Goal: Transaction & Acquisition: Purchase product/service

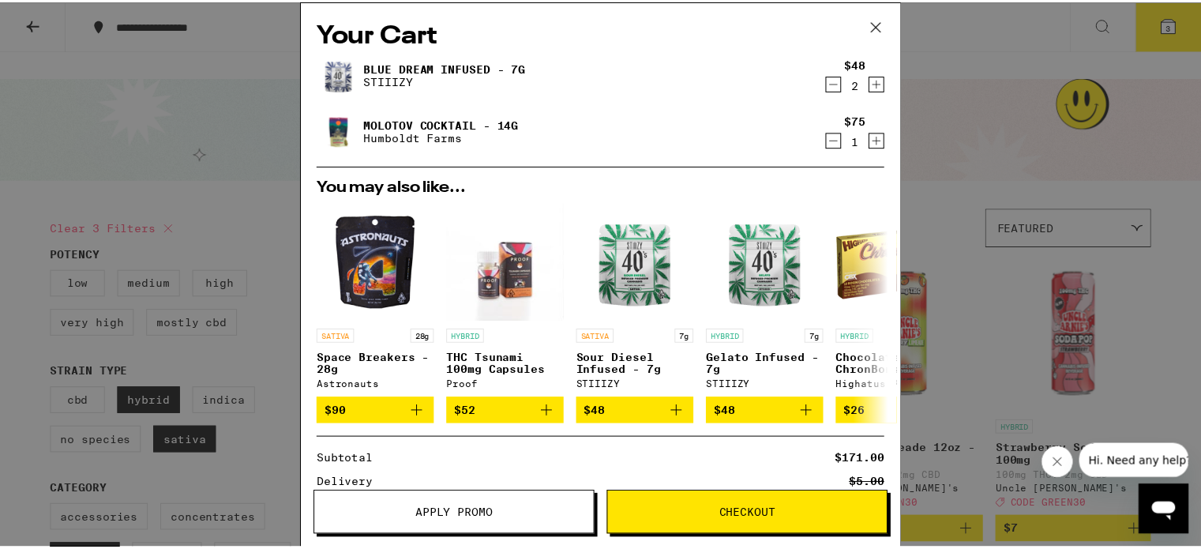
scroll to position [185, 0]
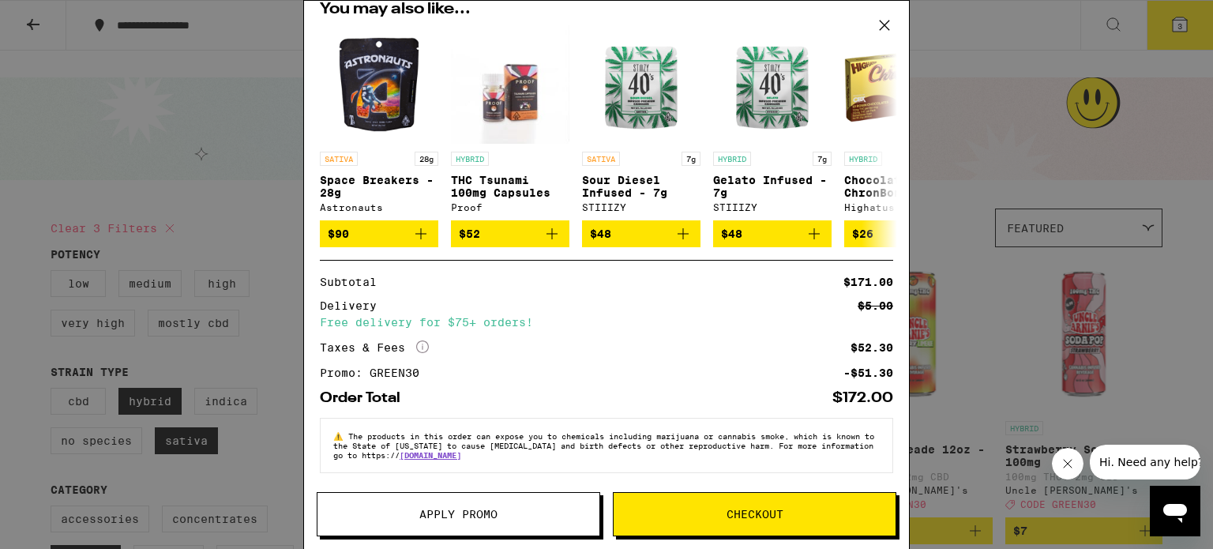
click at [774, 517] on span "Checkout" at bounding box center [754, 513] width 57 height 11
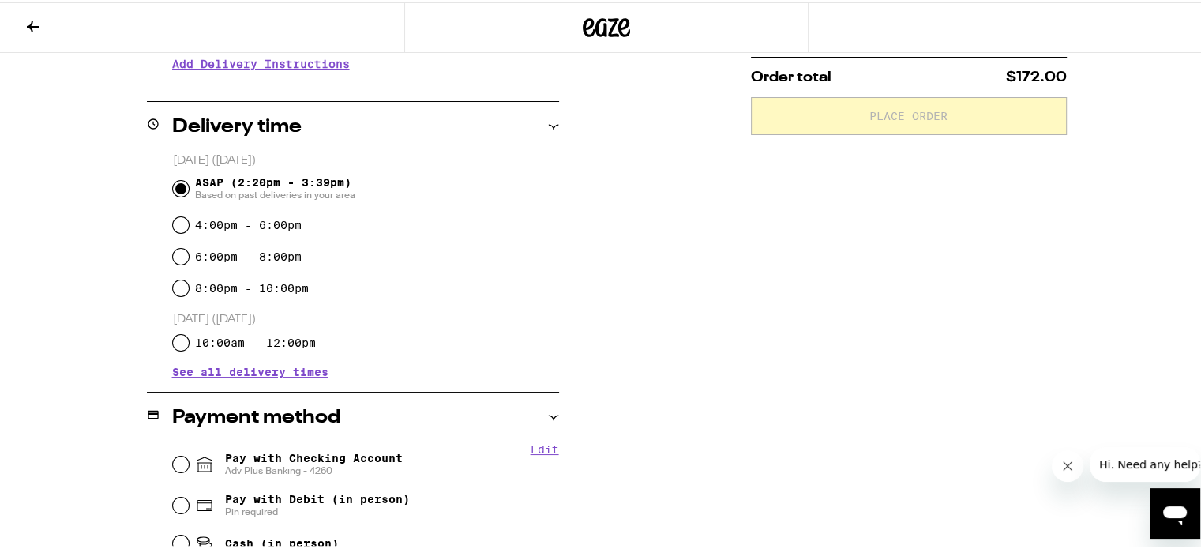
scroll to position [395, 0]
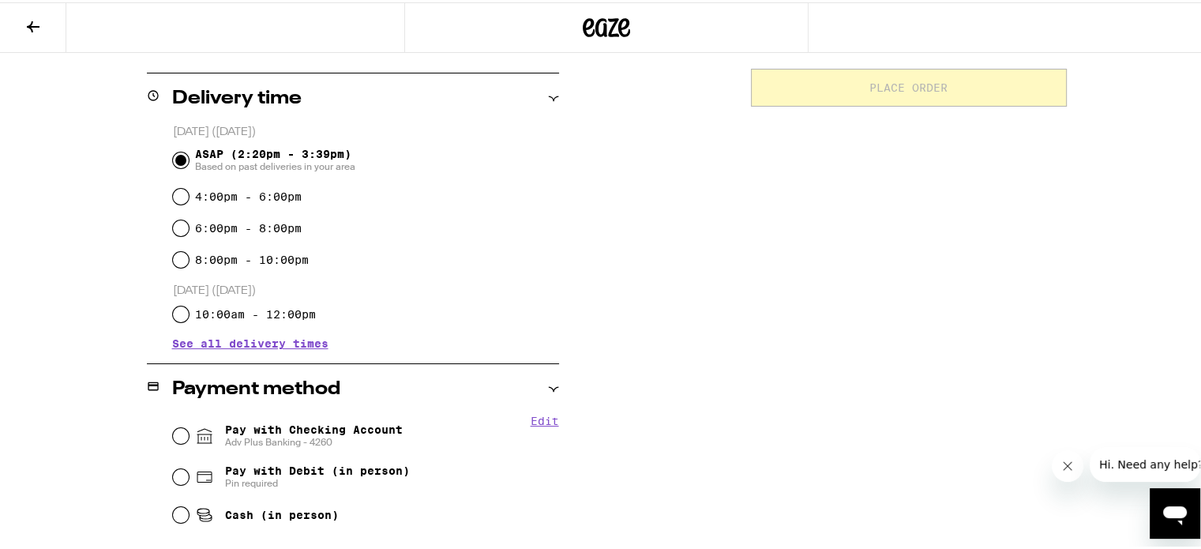
click at [182, 413] on div "Pay with Checking Account Adv Plus Banking - 4260" at bounding box center [366, 433] width 386 height 41
click at [173, 426] on input "Pay with Checking Account Adv Plus Banking - 4260" at bounding box center [181, 434] width 16 height 16
radio input "true"
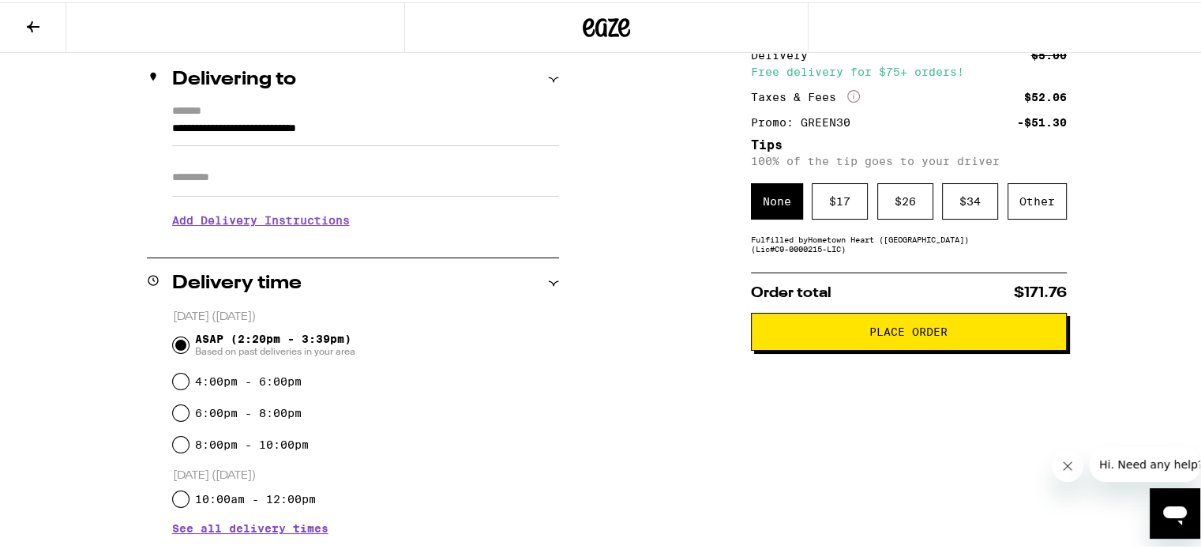
scroll to position [158, 0]
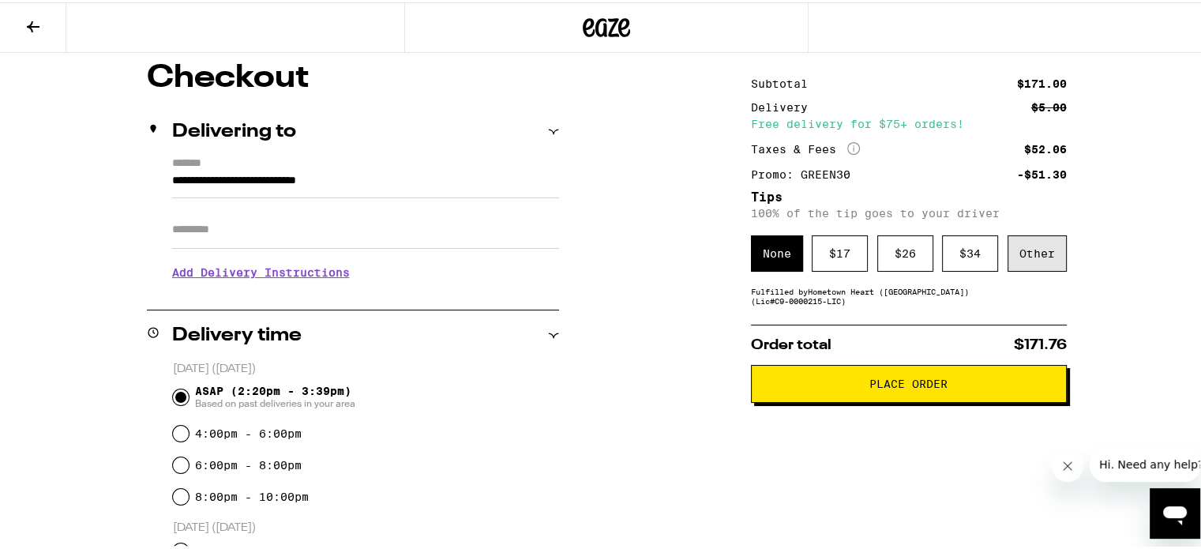
click at [1050, 233] on div "Other" at bounding box center [1036, 251] width 59 height 36
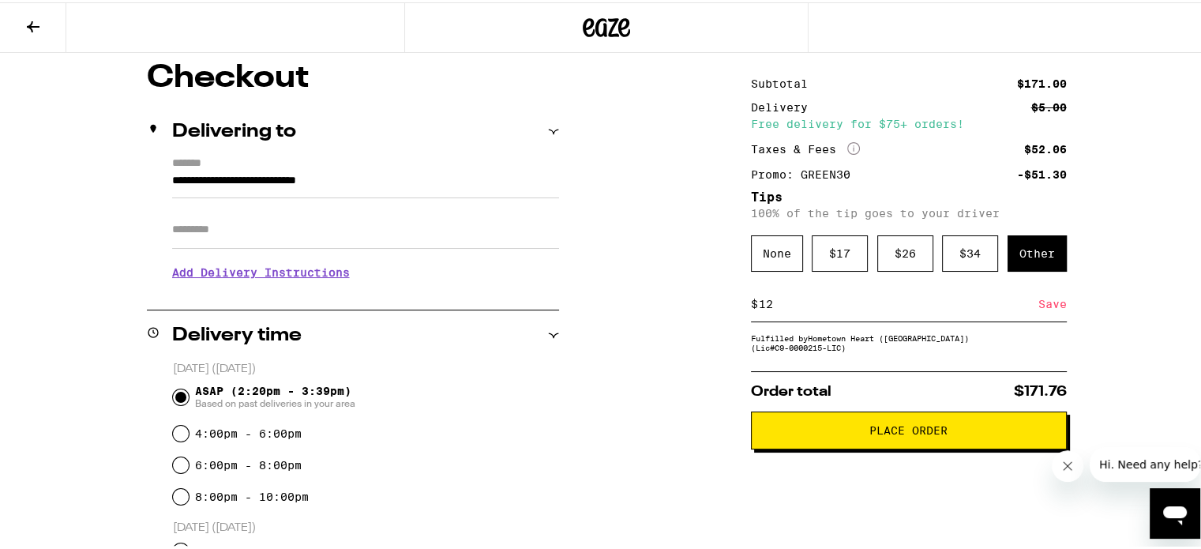
type input "12"
click at [1038, 284] on div "Save" at bounding box center [1052, 301] width 28 height 35
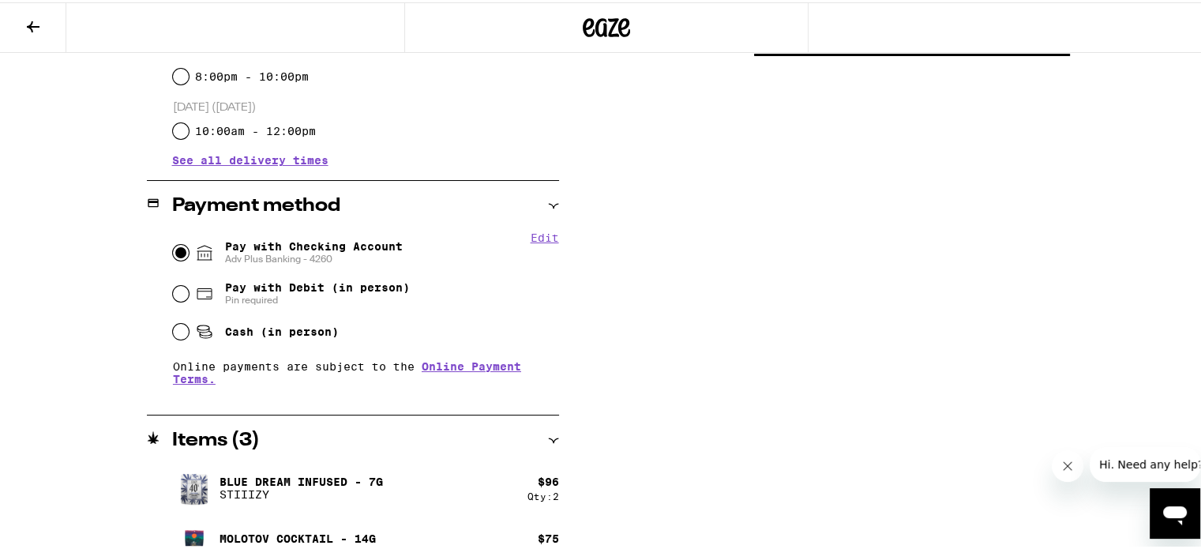
scroll to position [579, 0]
click at [43, 25] on button at bounding box center [33, 26] width 66 height 50
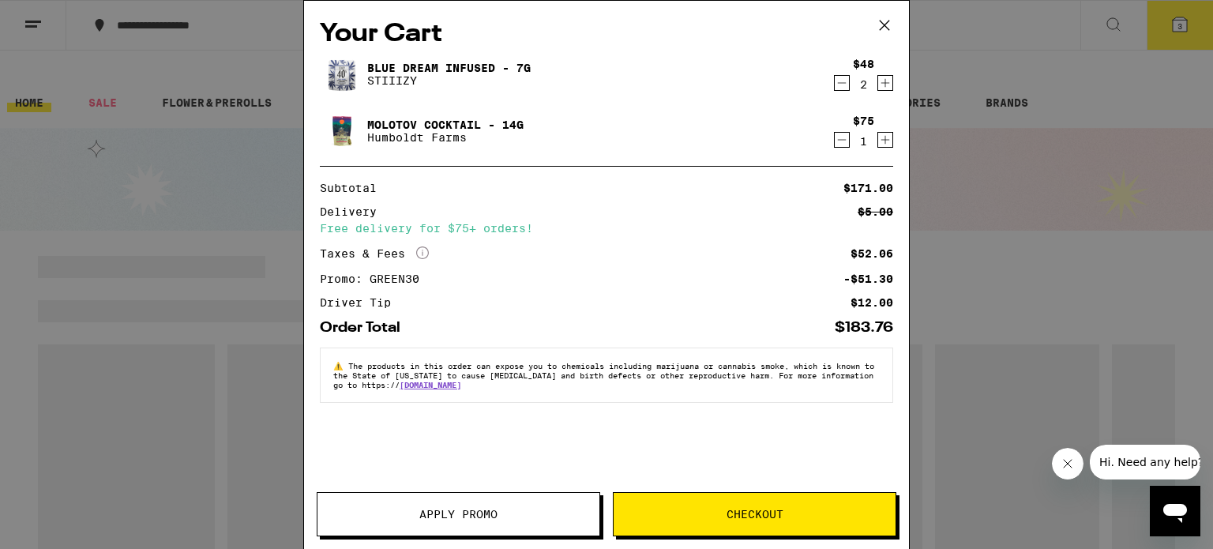
click at [842, 82] on icon "Decrement" at bounding box center [841, 82] width 14 height 19
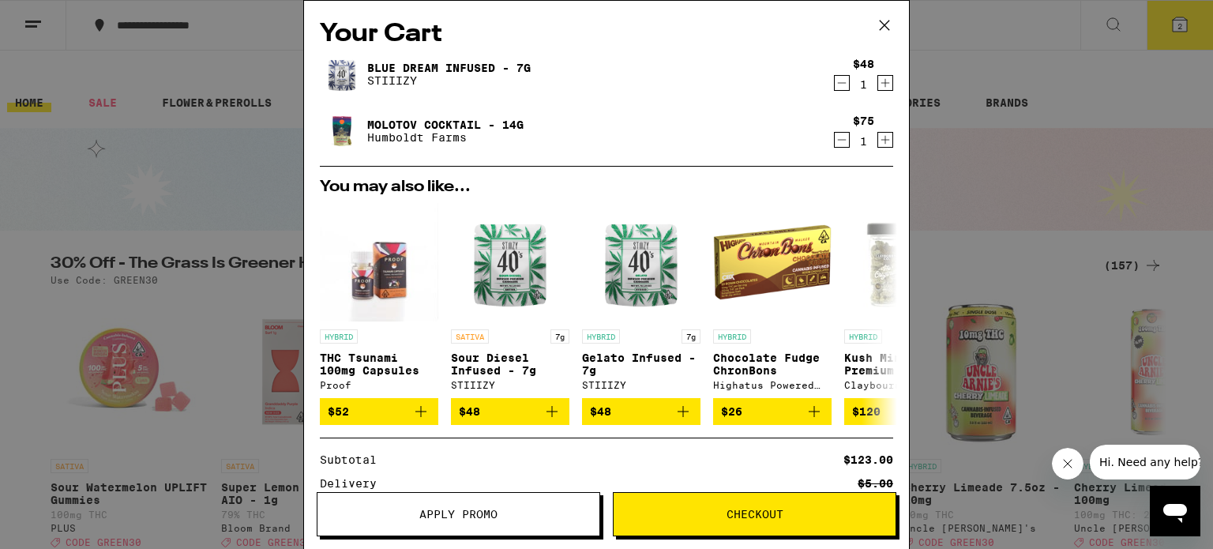
click at [834, 81] on icon "Decrement" at bounding box center [841, 82] width 14 height 19
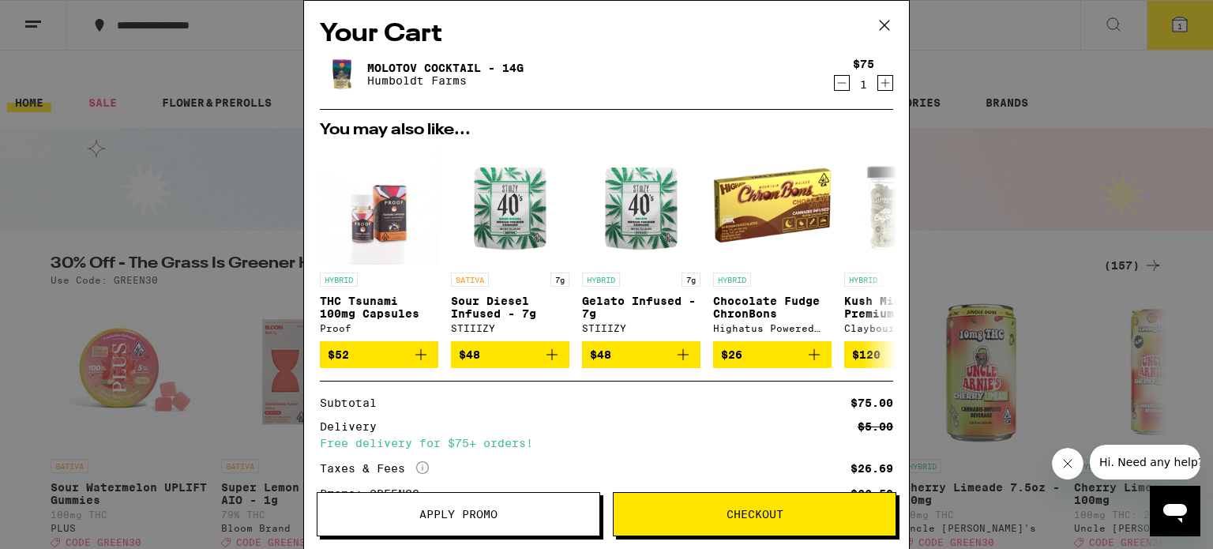
click at [878, 91] on icon "Increment" at bounding box center [885, 82] width 14 height 19
click at [834, 81] on icon "Decrement" at bounding box center [841, 82] width 14 height 19
click at [884, 30] on icon at bounding box center [884, 25] width 24 height 24
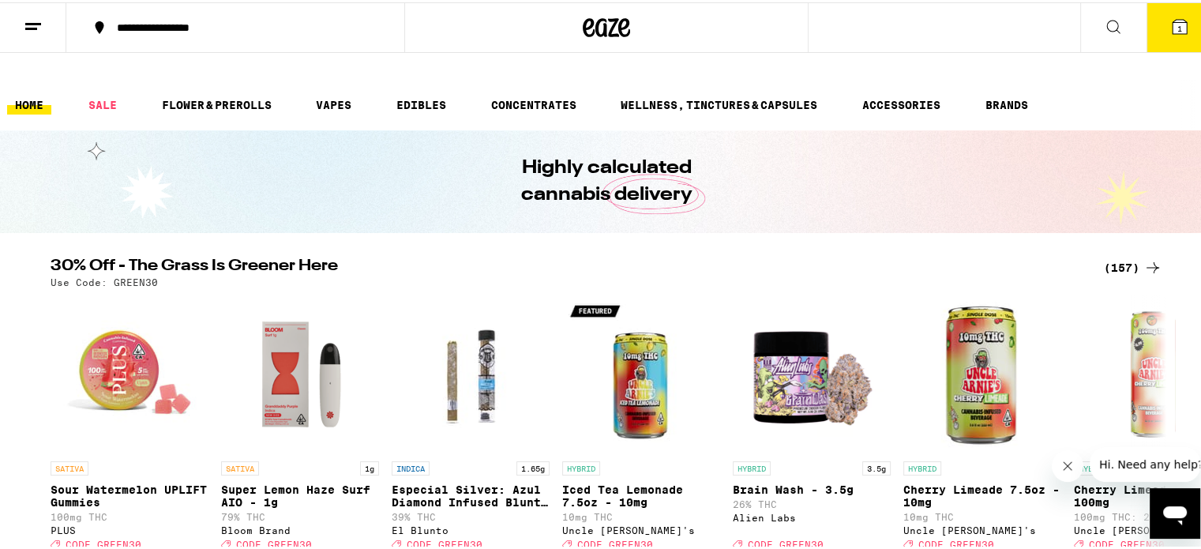
click at [1130, 256] on div "(157)" at bounding box center [1133, 265] width 58 height 19
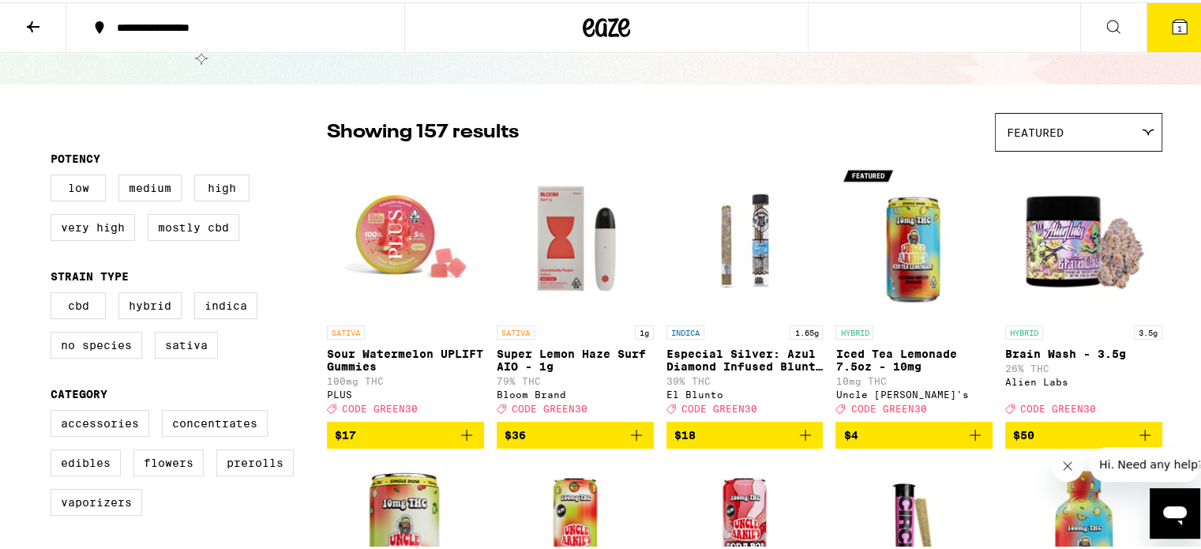
scroll to position [158, 0]
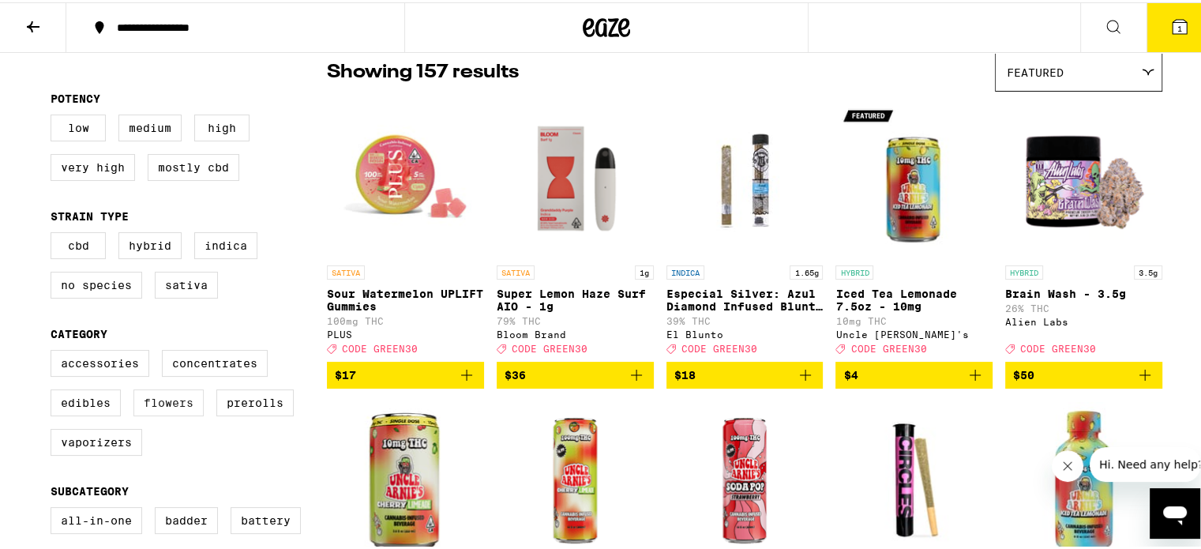
click at [146, 389] on label "Flowers" at bounding box center [168, 400] width 70 height 27
click at [54, 351] on input "Flowers" at bounding box center [54, 350] width 1 height 1
checkbox input "true"
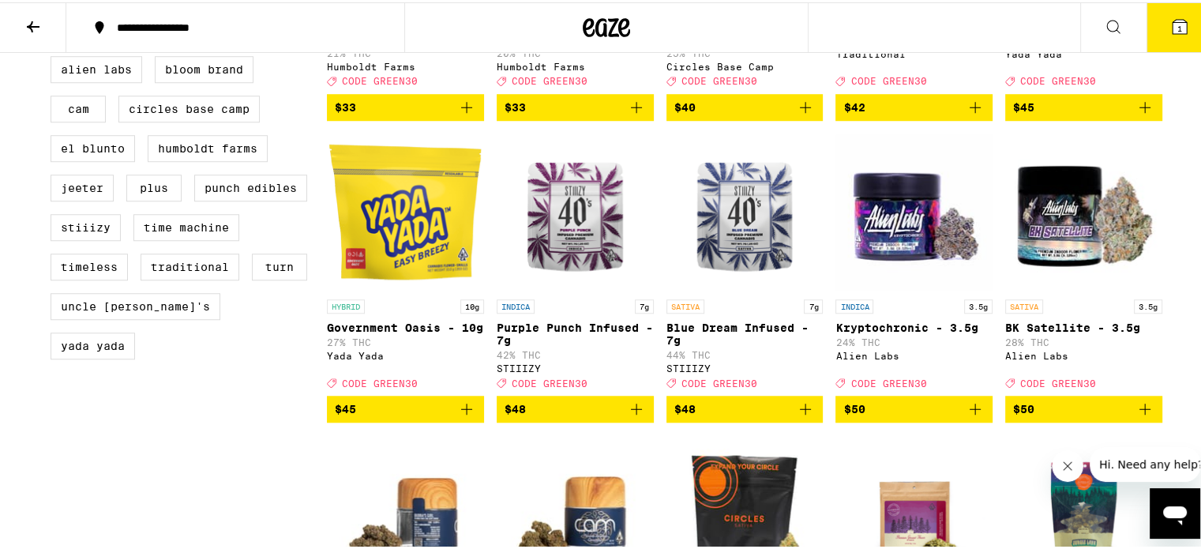
scroll to position [1342, 0]
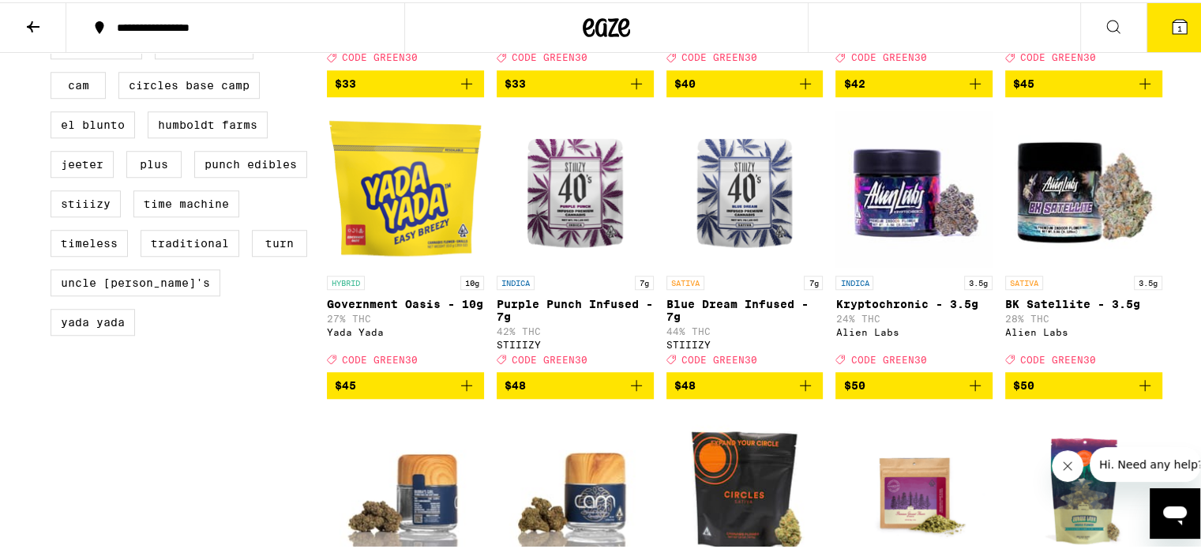
click at [798, 392] on icon "Add to bag" at bounding box center [805, 382] width 19 height 19
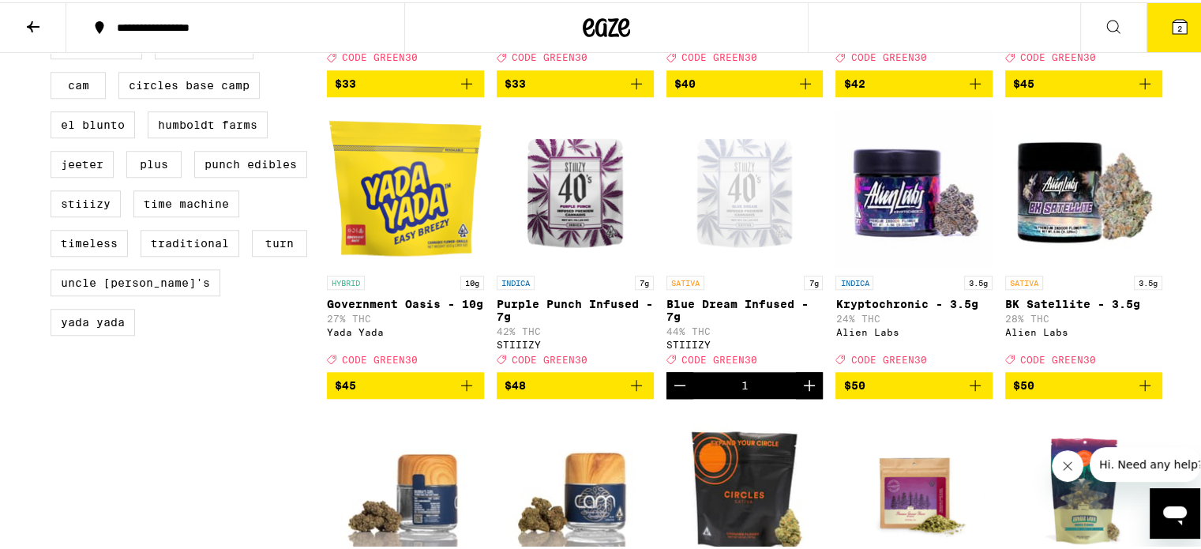
click at [801, 392] on icon "Increment" at bounding box center [809, 382] width 19 height 19
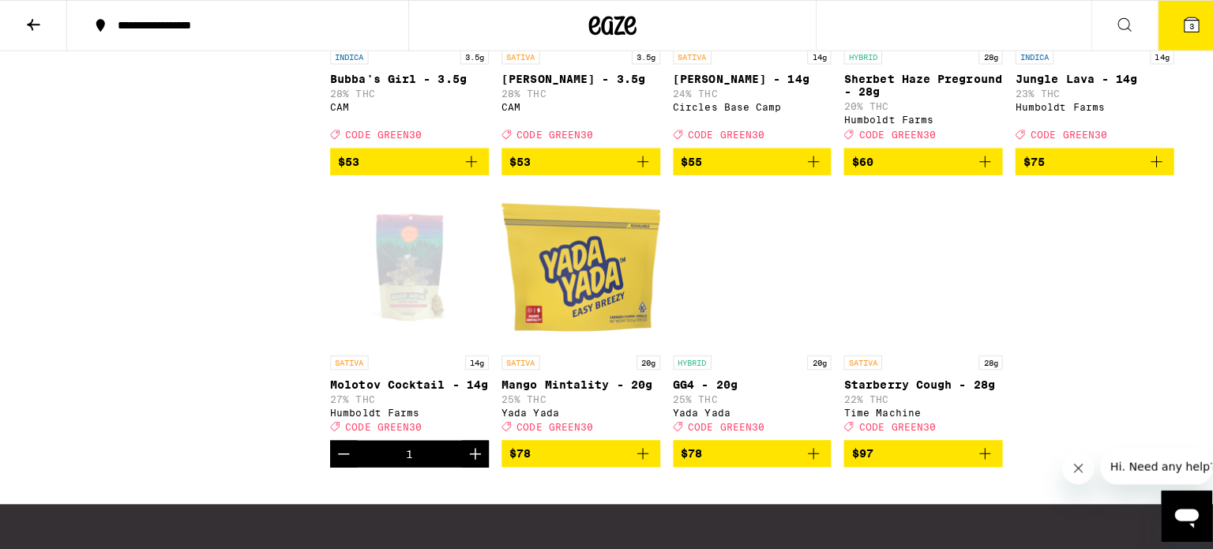
scroll to position [1895, 0]
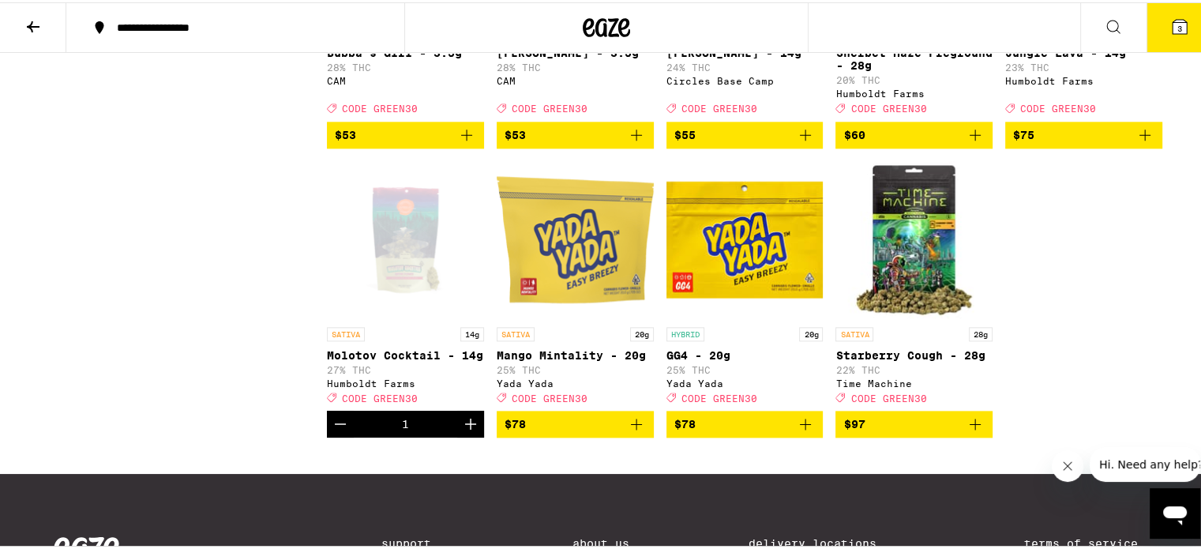
click at [973, 431] on icon "Add to bag" at bounding box center [975, 421] width 19 height 19
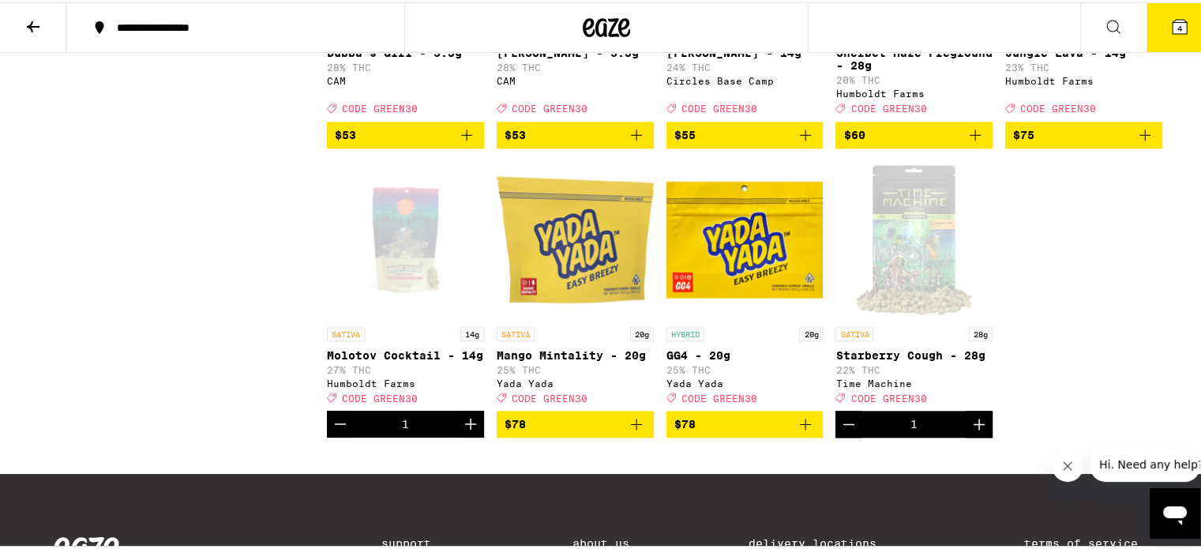
click at [1168, 34] on button "4" at bounding box center [1179, 25] width 66 height 49
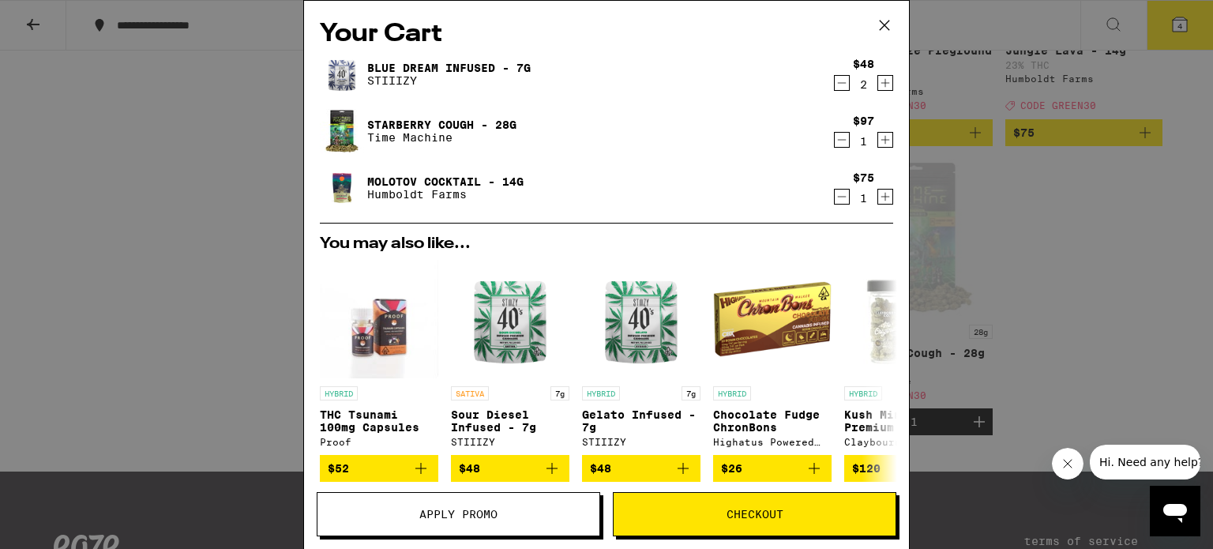
click at [837, 81] on button "Decrement" at bounding box center [842, 83] width 16 height 16
click at [834, 83] on icon "Decrement" at bounding box center [841, 82] width 14 height 19
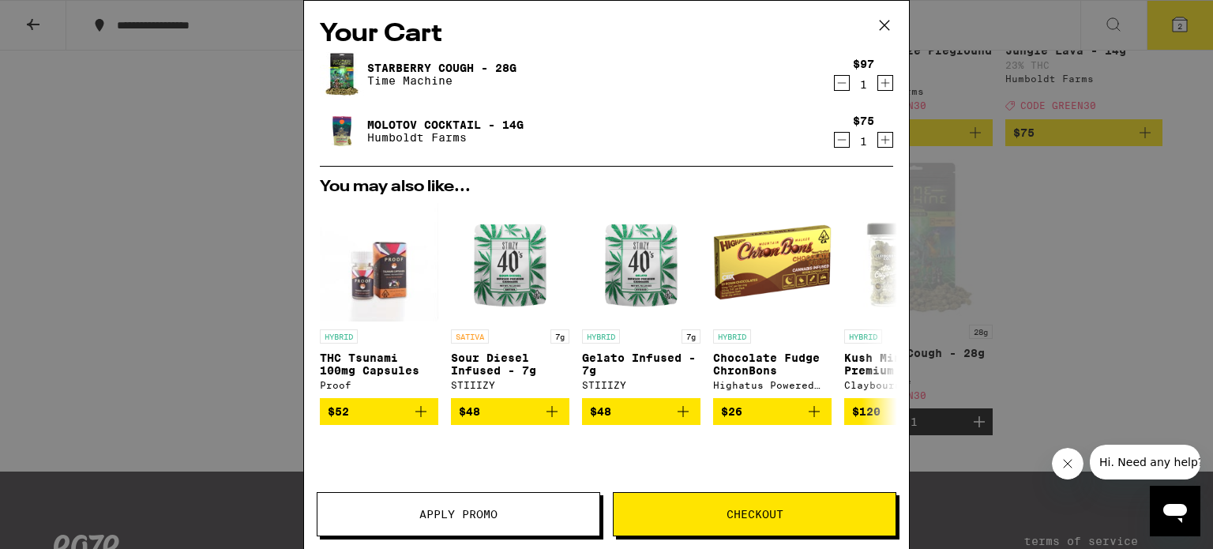
click at [834, 143] on icon "Decrement" at bounding box center [841, 139] width 14 height 19
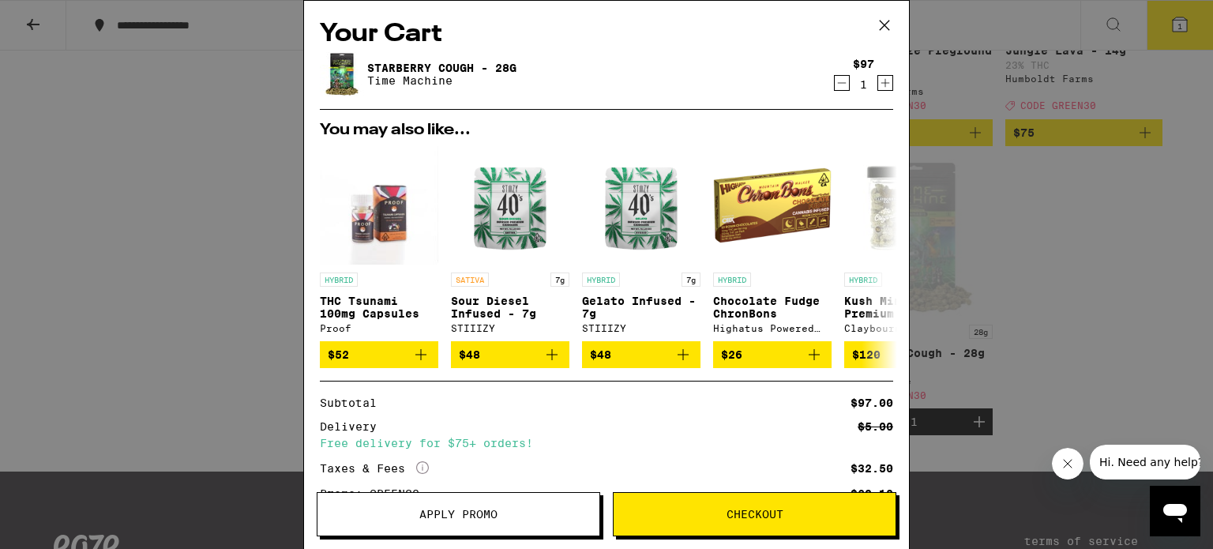
click at [1052, 240] on div "Your Cart Starberry Cough - 28g Time Machine $97 1 You may also like... HYBRID …" at bounding box center [606, 274] width 1213 height 549
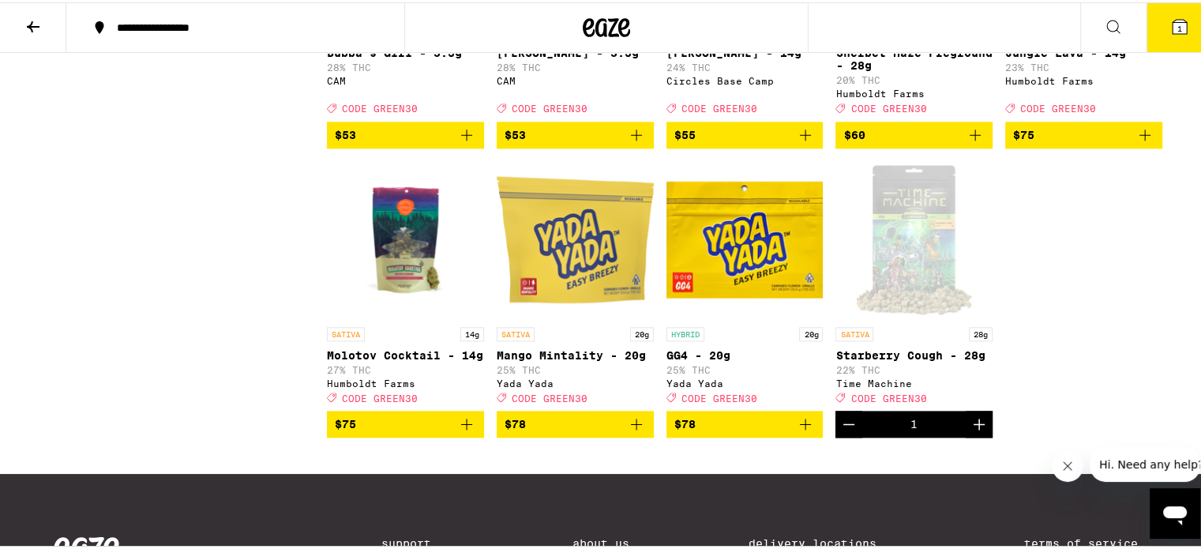
click at [458, 431] on icon "Add to bag" at bounding box center [466, 421] width 19 height 19
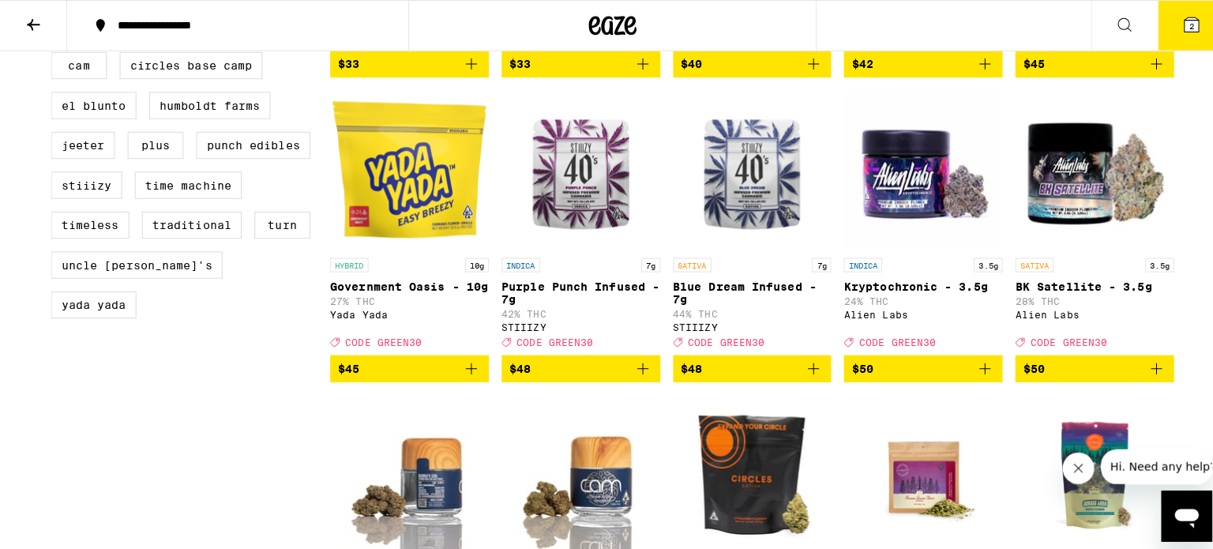
scroll to position [1342, 0]
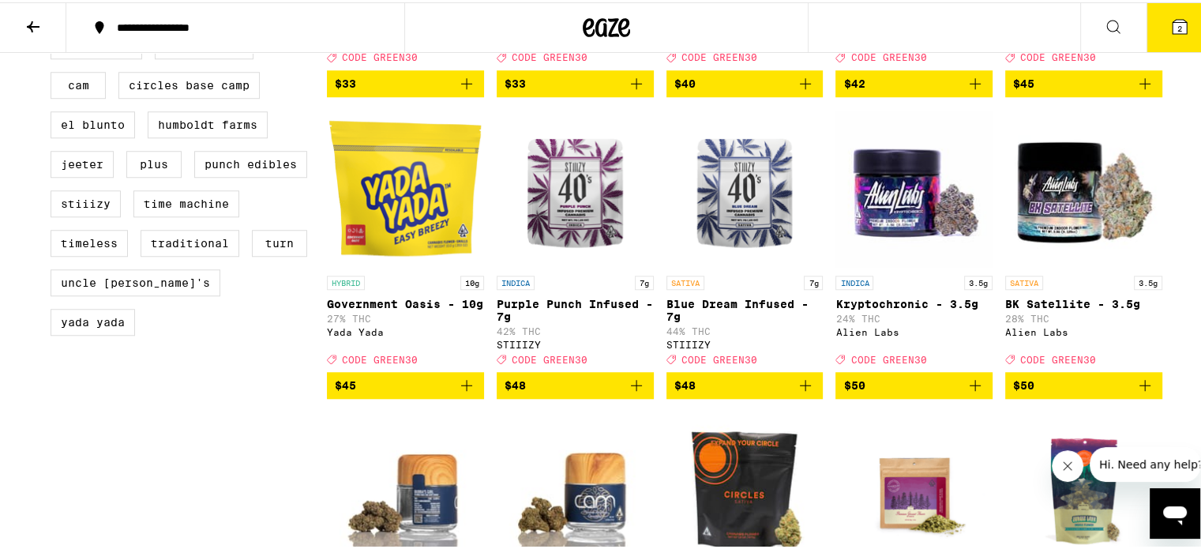
click at [800, 388] on icon "Add to bag" at bounding box center [805, 382] width 11 height 11
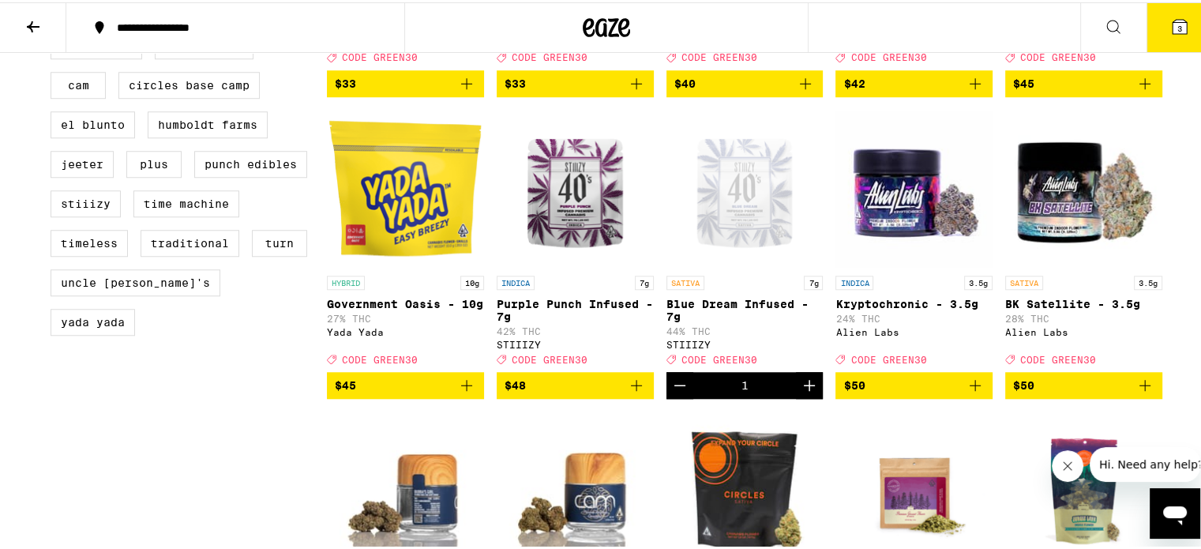
click at [800, 392] on icon "Increment" at bounding box center [809, 382] width 19 height 19
click at [1170, 18] on icon at bounding box center [1179, 24] width 19 height 19
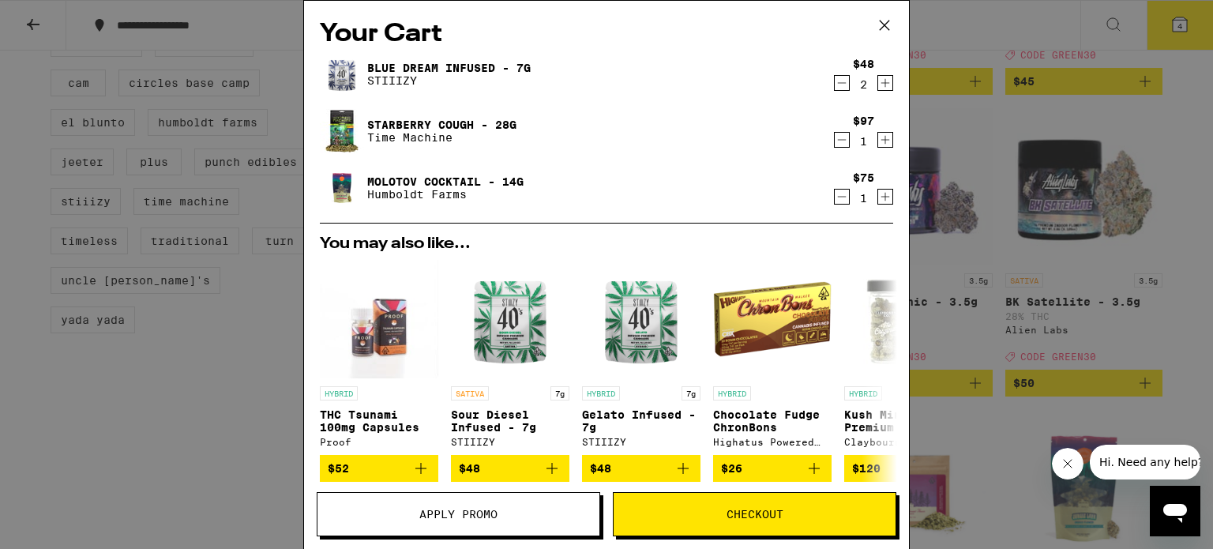
click at [834, 141] on icon "Decrement" at bounding box center [841, 139] width 14 height 19
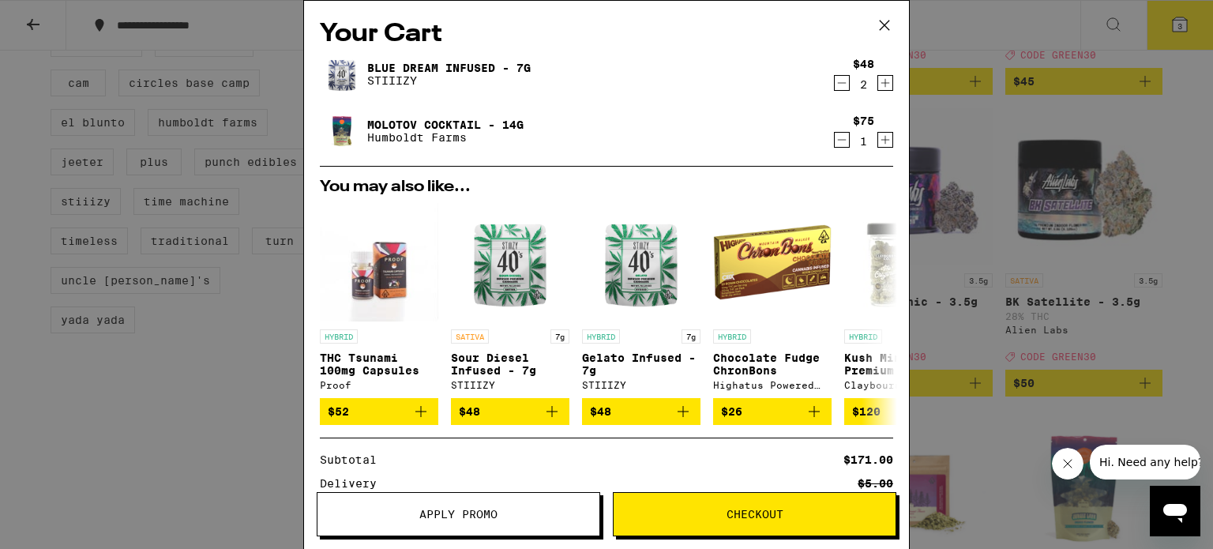
click at [788, 526] on button "Checkout" at bounding box center [754, 514] width 283 height 44
